Goal: Information Seeking & Learning: Learn about a topic

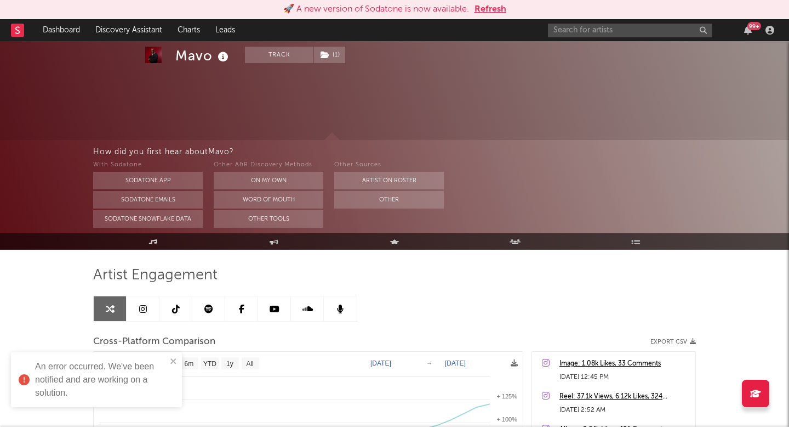
select select "1m"
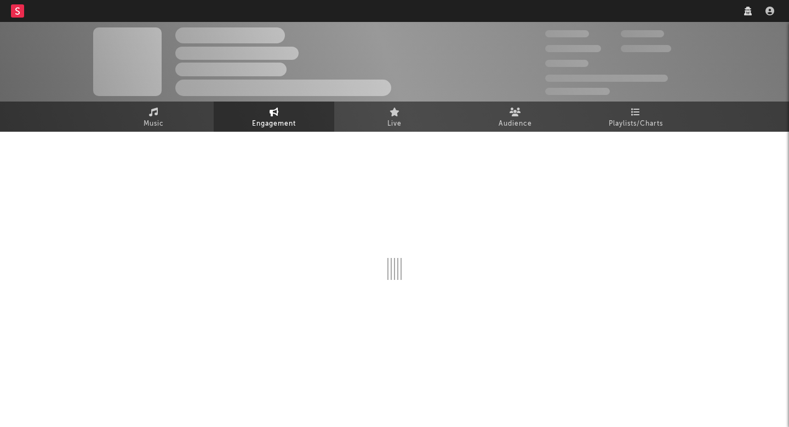
select select "1w"
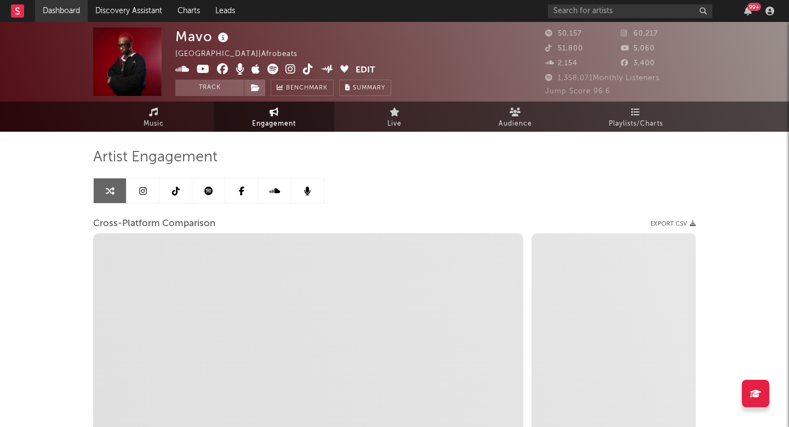
click at [63, 15] on link "Dashboard" at bounding box center [61, 11] width 53 height 22
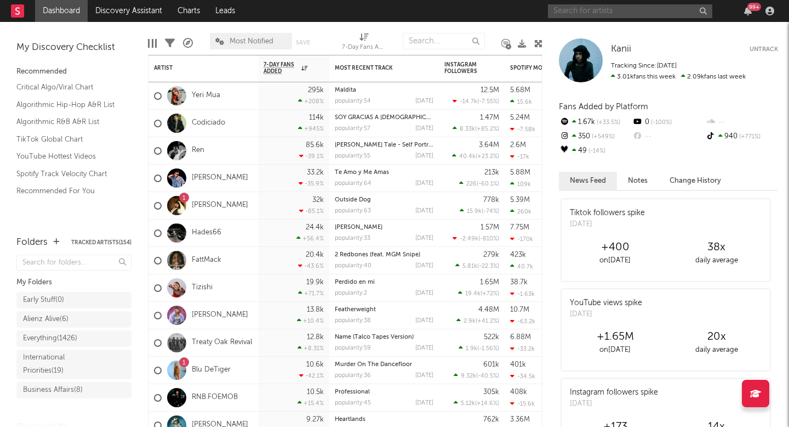
click at [578, 10] on input "text" at bounding box center [630, 11] width 164 height 14
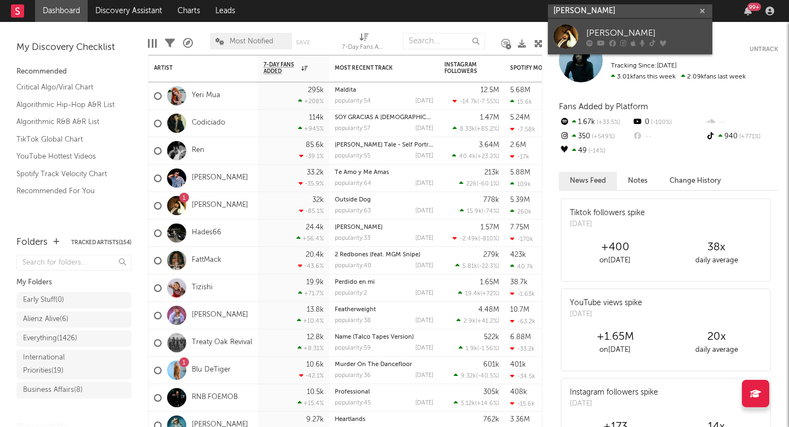
type input "[PERSON_NAME]"
click at [573, 31] on div at bounding box center [566, 36] width 25 height 25
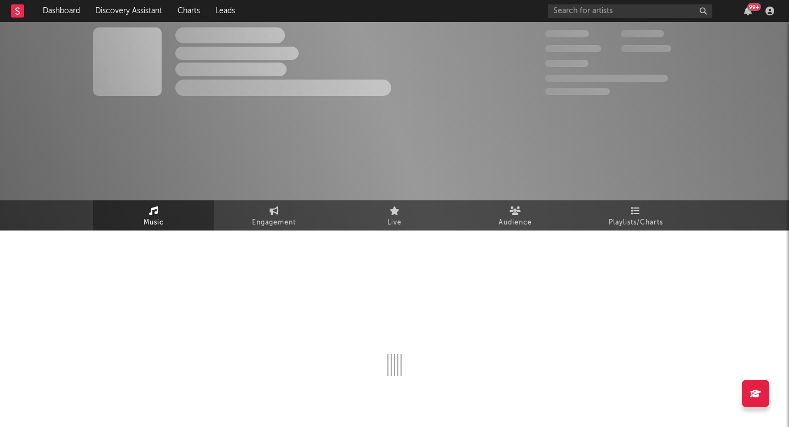
select select "6m"
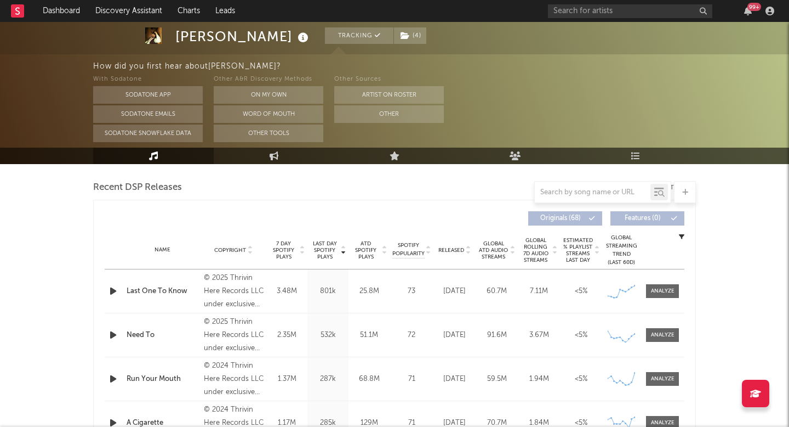
scroll to position [378, 0]
click at [661, 300] on div "Name Last One To Know Copyright © 2025 Thrivin Here Records LLC under exclusive…" at bounding box center [395, 290] width 580 height 43
click at [662, 290] on div at bounding box center [663, 290] width 24 height 8
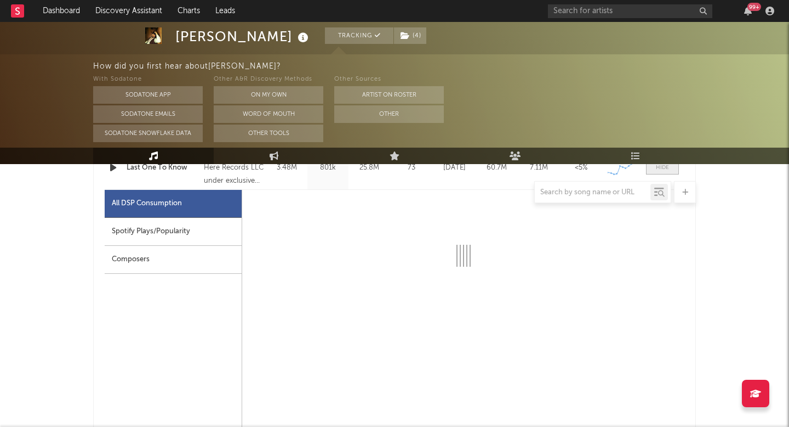
scroll to position [574, 0]
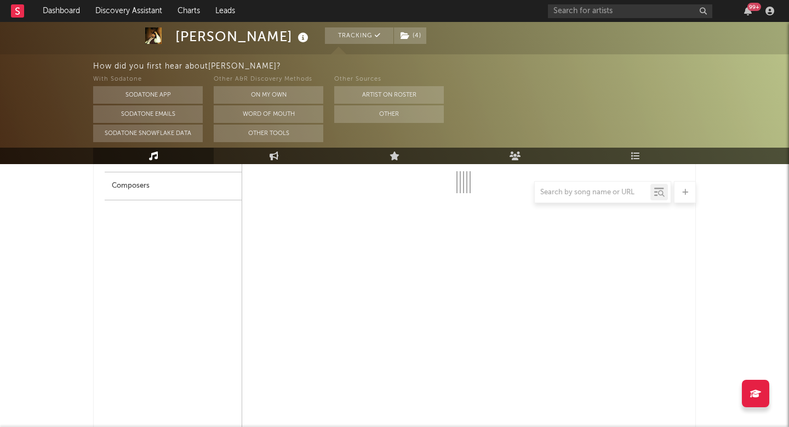
select select "1w"
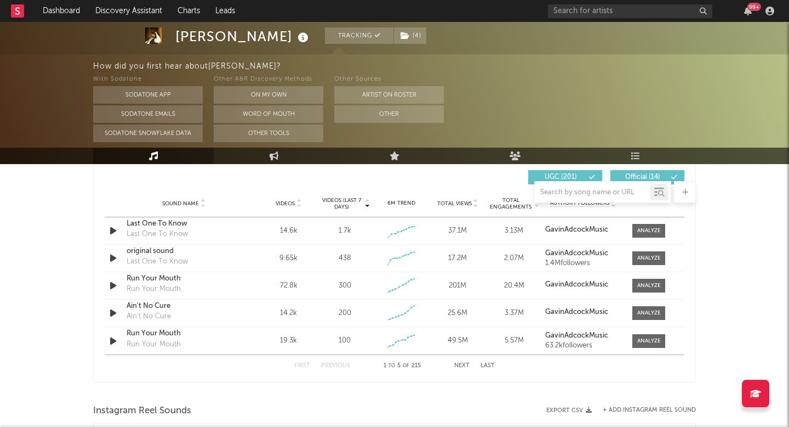
scroll to position [1293, 0]
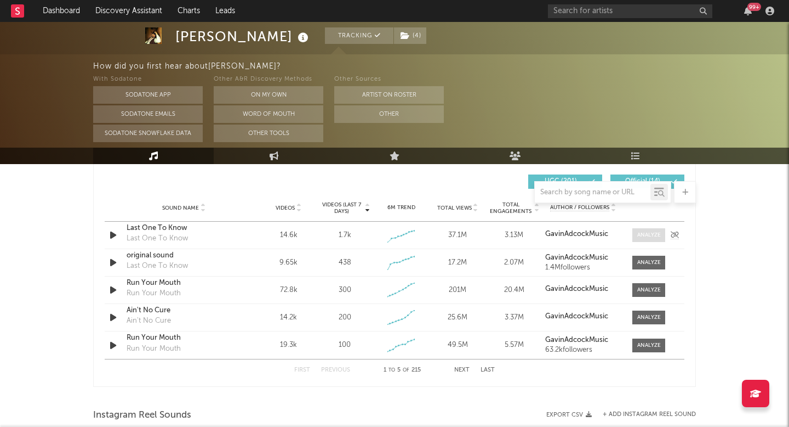
click at [652, 231] on div at bounding box center [650, 235] width 24 height 8
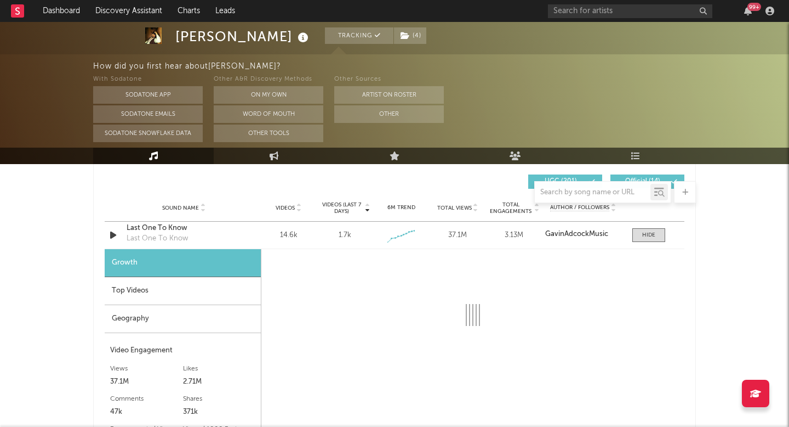
select select "1w"
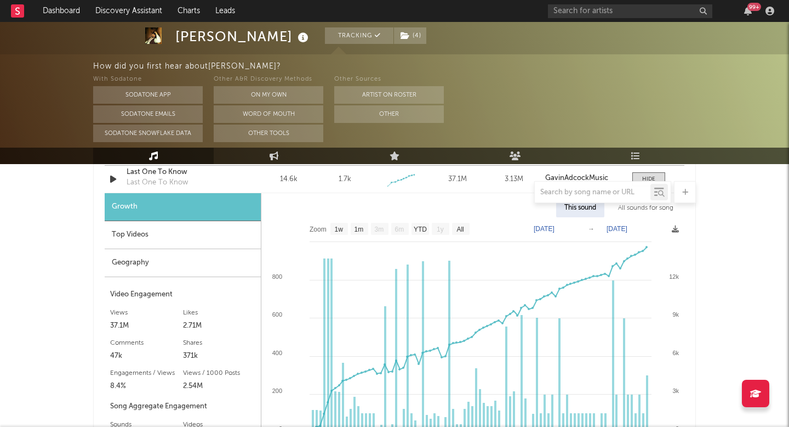
scroll to position [1285, 0]
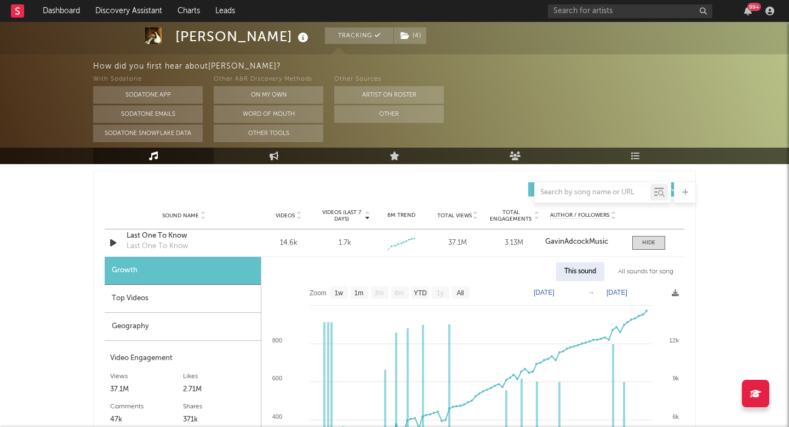
click at [641, 275] on div "All sounds for song" at bounding box center [646, 271] width 72 height 19
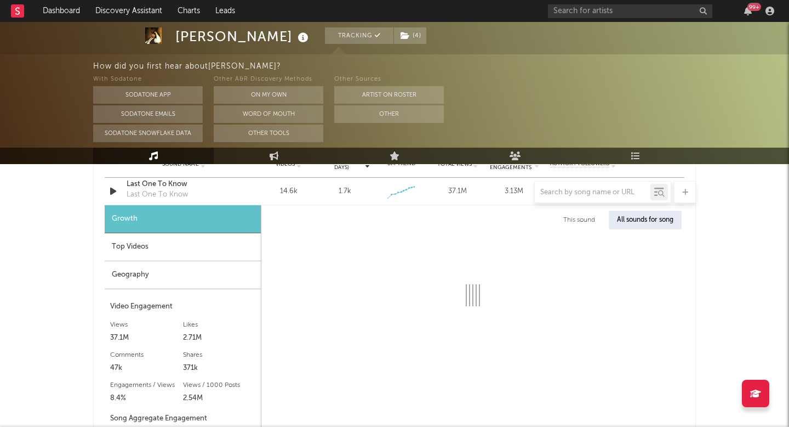
select select "1w"
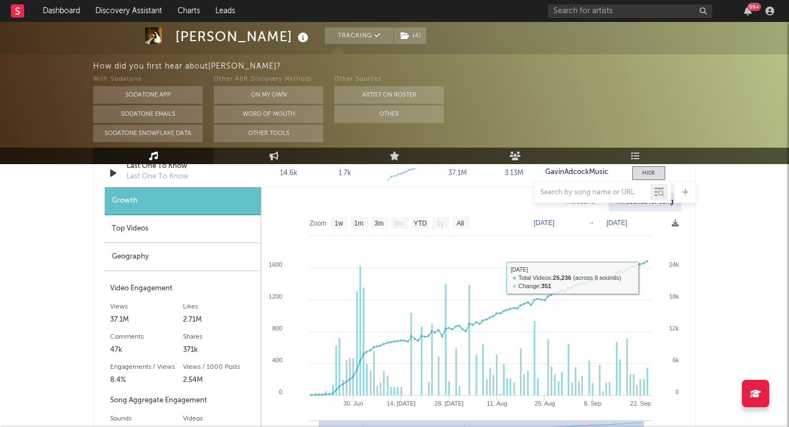
scroll to position [1355, 0]
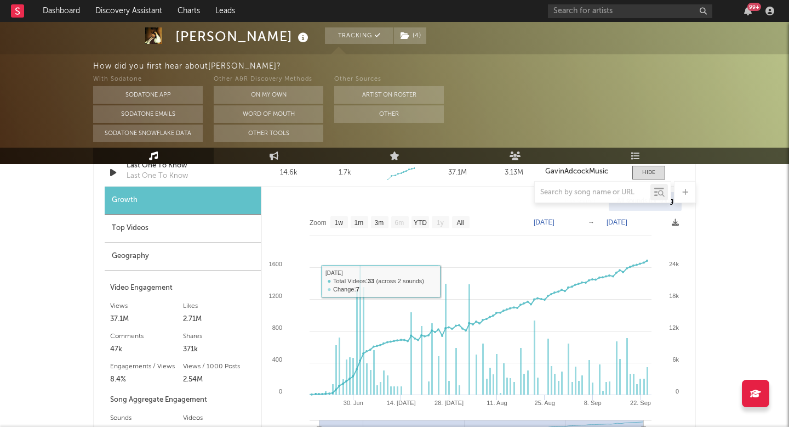
click at [156, 234] on div "Top Videos" at bounding box center [183, 228] width 156 height 28
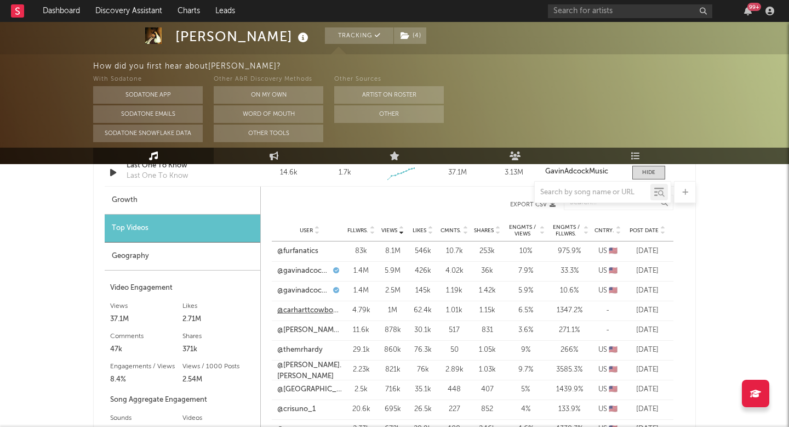
click at [309, 312] on link "@carharttcowboy22" at bounding box center [309, 310] width 65 height 11
click at [76, 12] on link "Dashboard" at bounding box center [61, 11] width 53 height 22
